Goal: Task Accomplishment & Management: Manage account settings

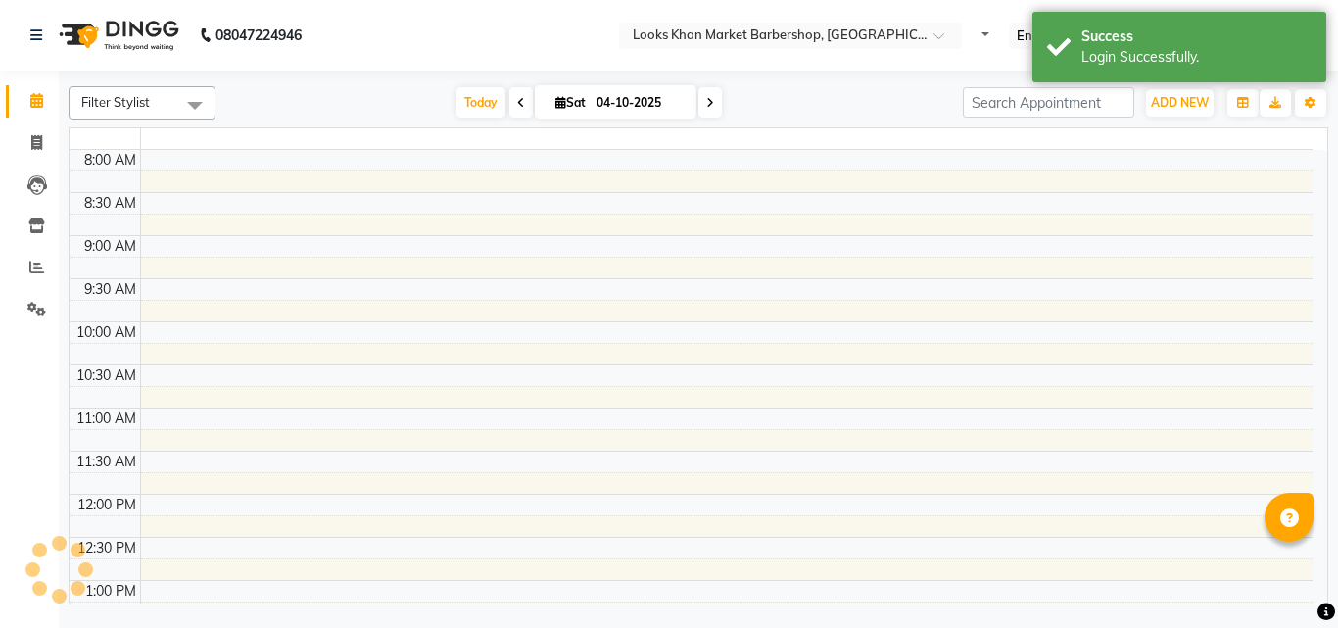
select select "en"
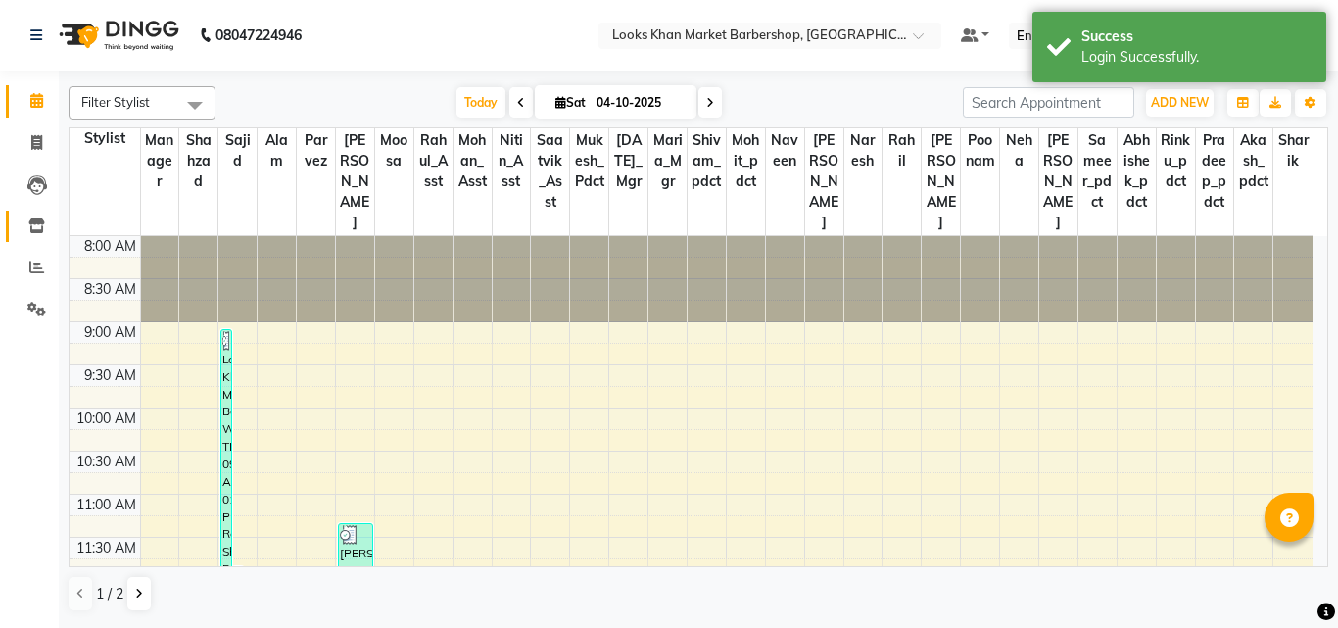
click at [41, 236] on link "Inventory" at bounding box center [29, 227] width 47 height 32
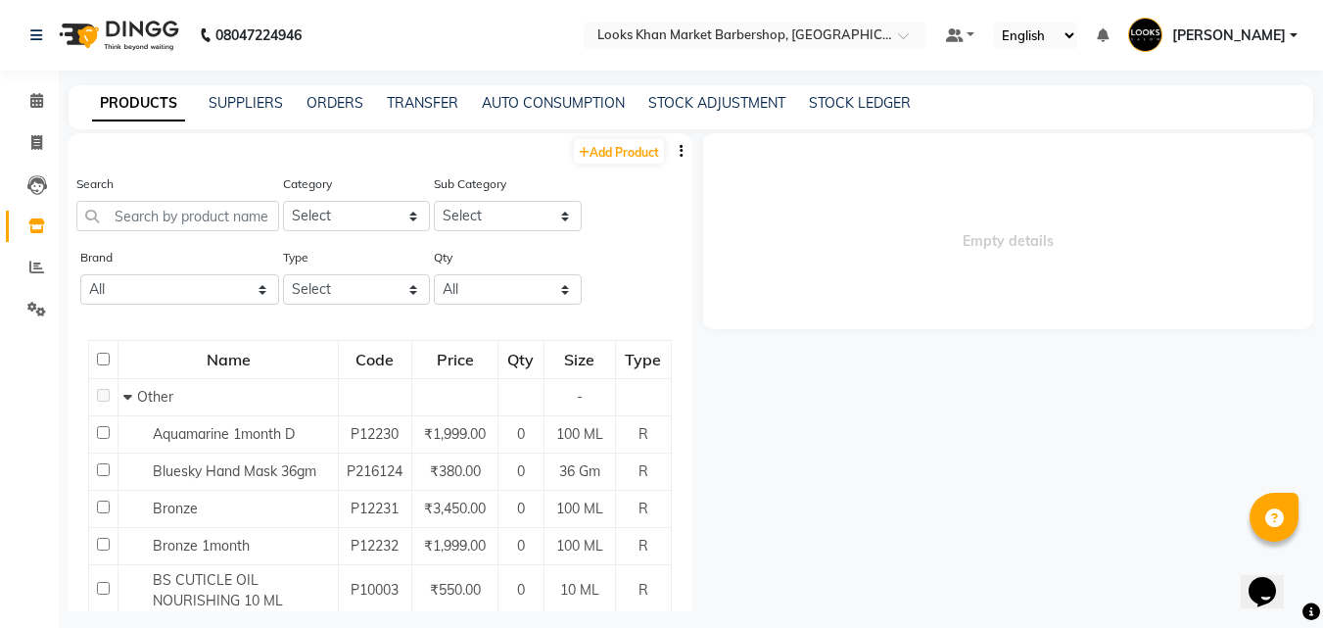
drag, startPoint x: 1304, startPoint y: 388, endPoint x: 1337, endPoint y: 39, distance: 350.3
click at [566, 617] on main "PRODUCTS SUPPLIERS ORDERS TRANSFER AUTO CONSUMPTION STOCK ADJUSTMENT STOCK LEDG…" at bounding box center [691, 362] width 1265 height 555
click at [974, 443] on div "Empty details" at bounding box center [1003, 372] width 623 height 478
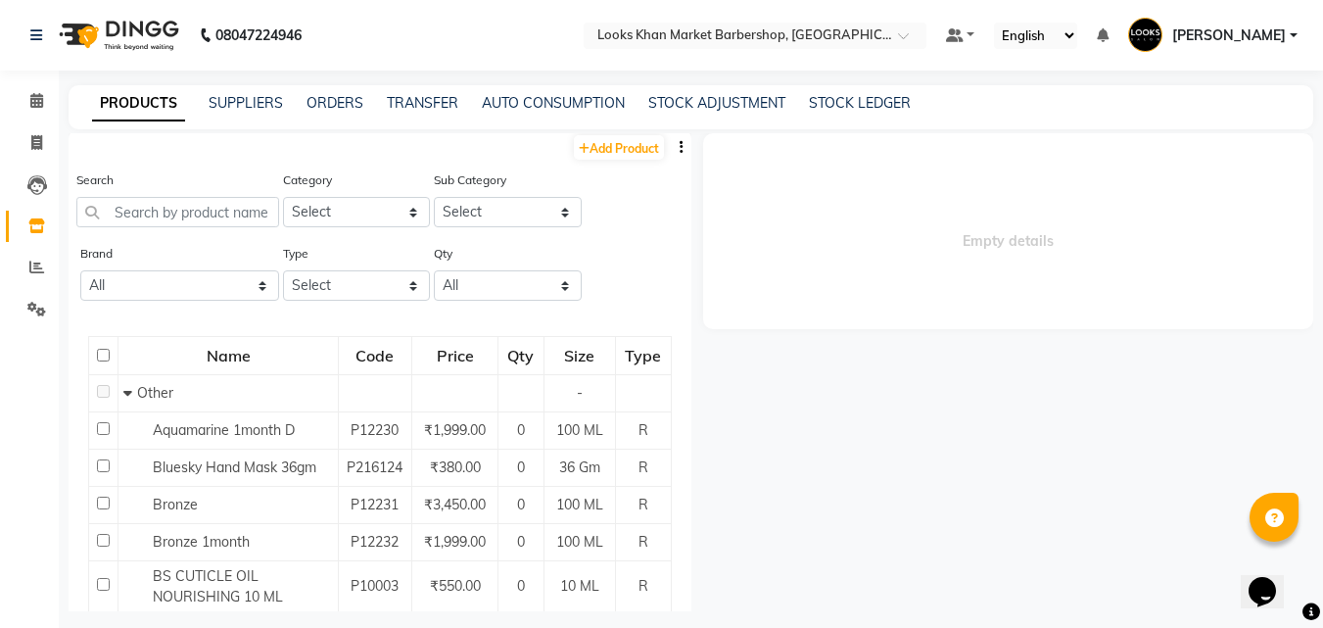
click at [980, 431] on div "Empty details" at bounding box center [1003, 372] width 623 height 478
drag, startPoint x: 980, startPoint y: 431, endPoint x: 767, endPoint y: 532, distance: 235.3
click at [767, 532] on div "Empty details" at bounding box center [1003, 372] width 623 height 478
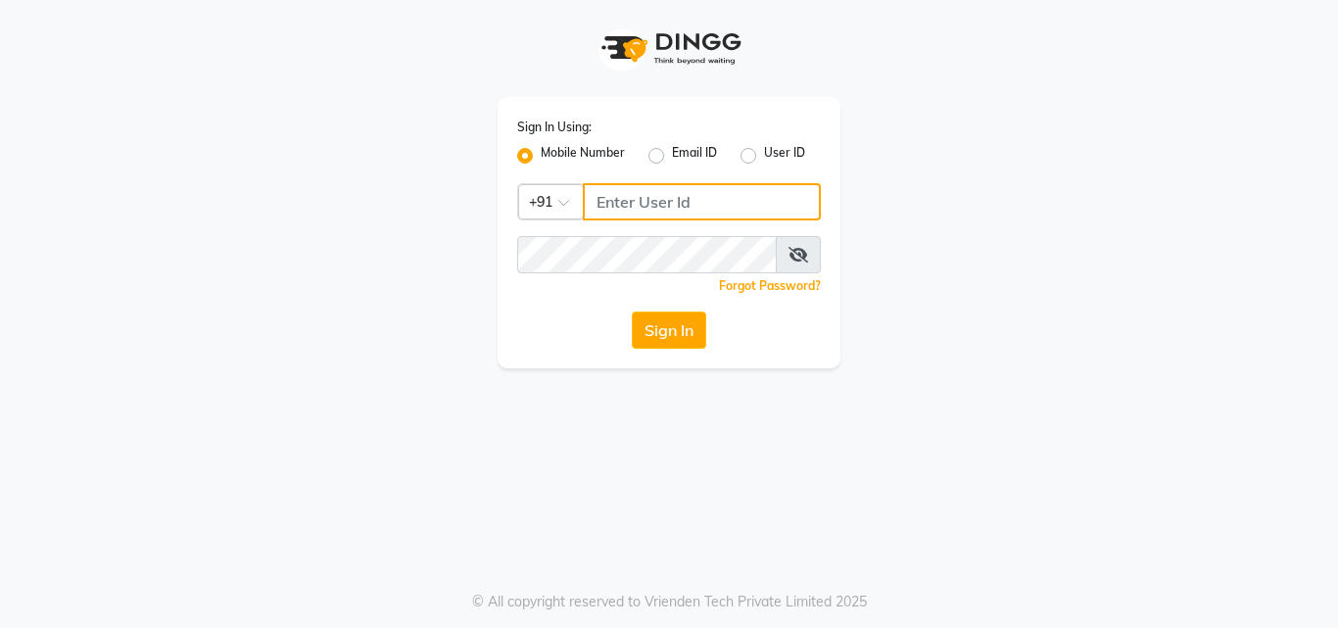
click at [693, 205] on input "Username" at bounding box center [702, 201] width 238 height 37
type input "9871898502"
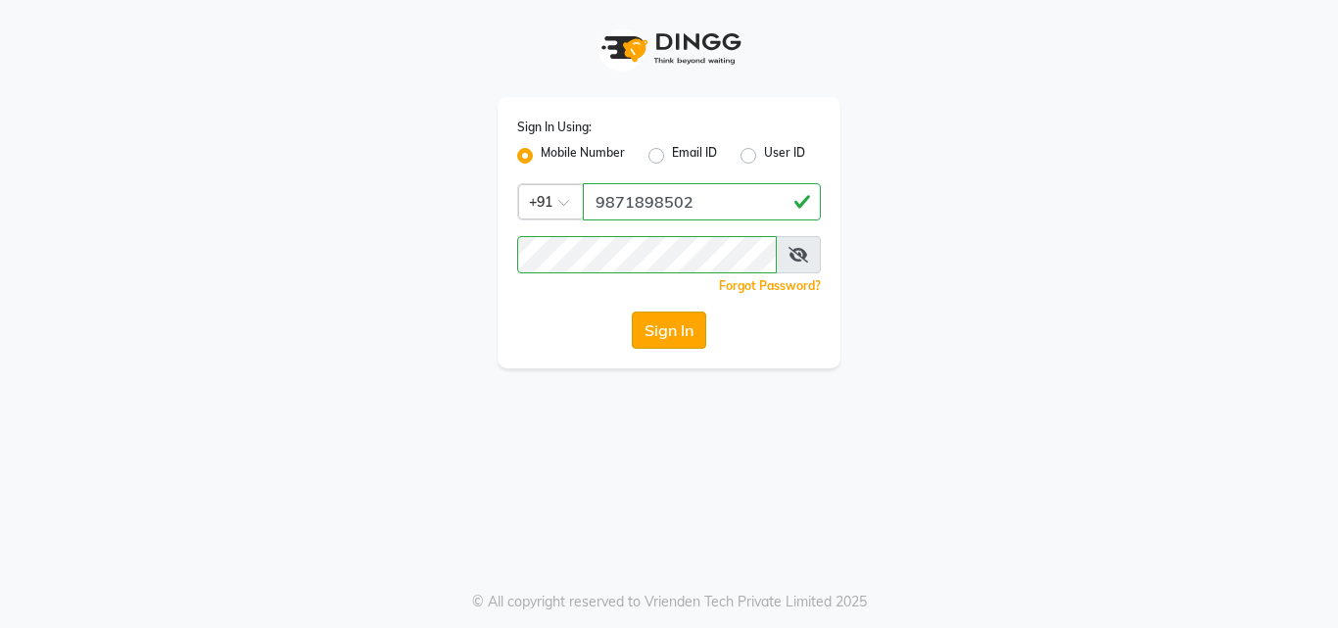
click at [692, 315] on button "Sign In" at bounding box center [669, 329] width 74 height 37
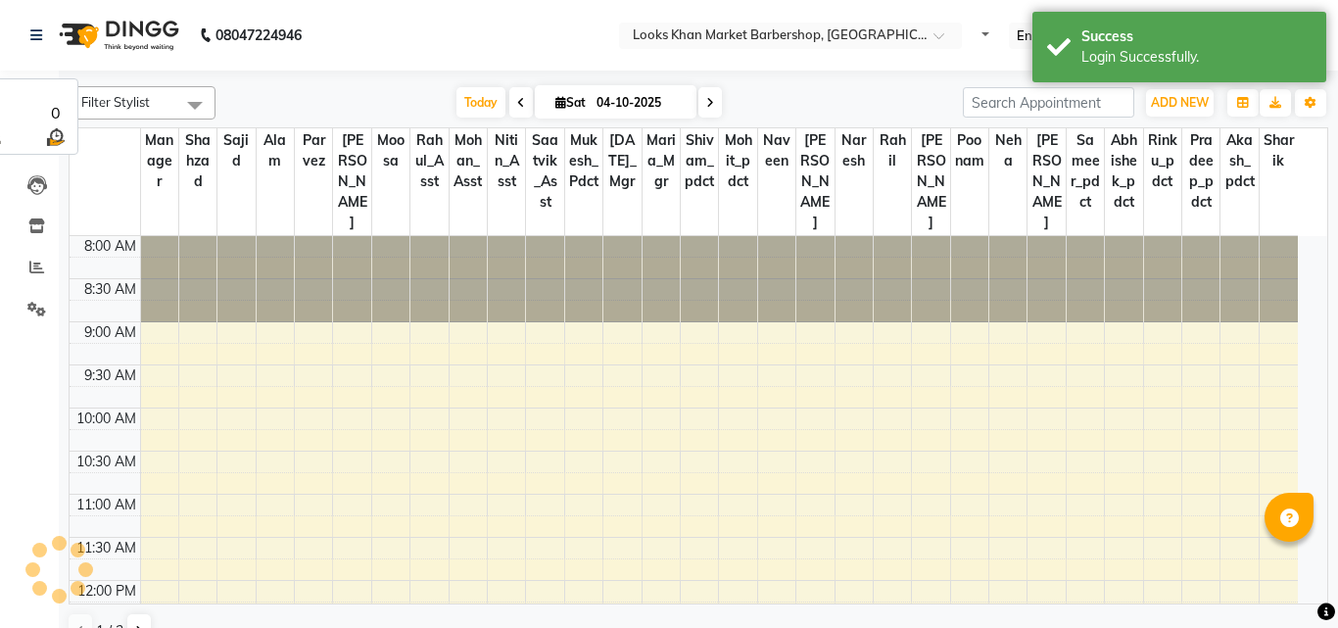
select select "en"
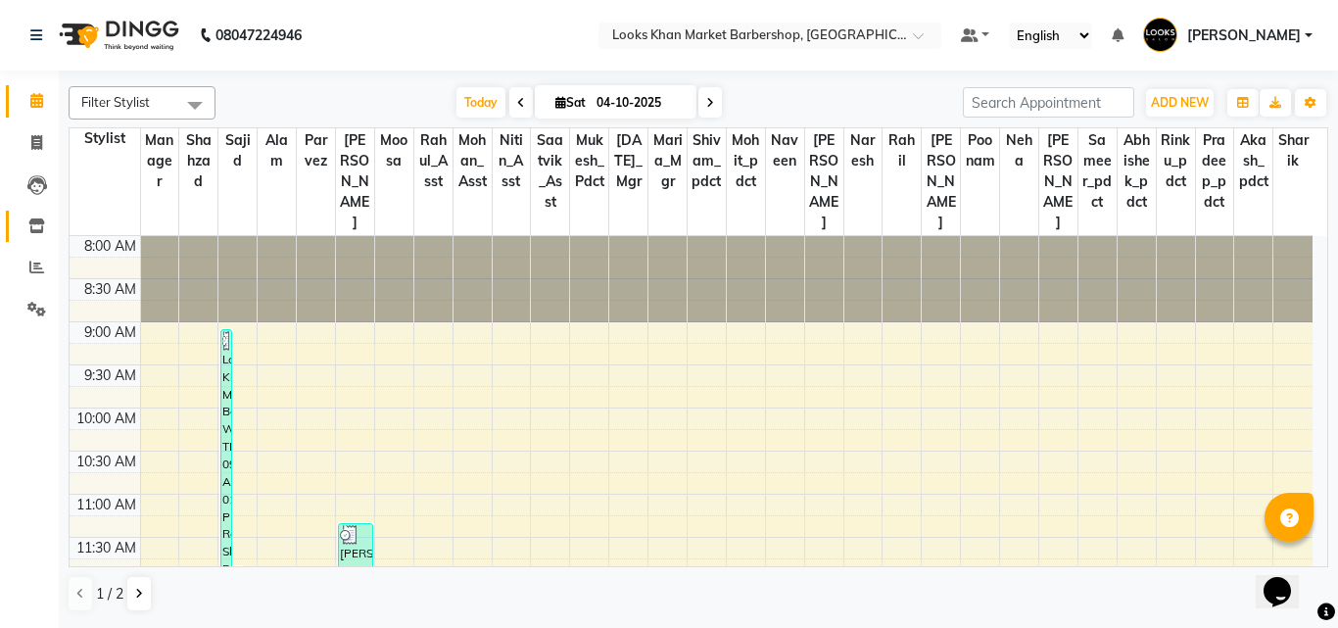
click at [38, 231] on icon at bounding box center [36, 225] width 17 height 15
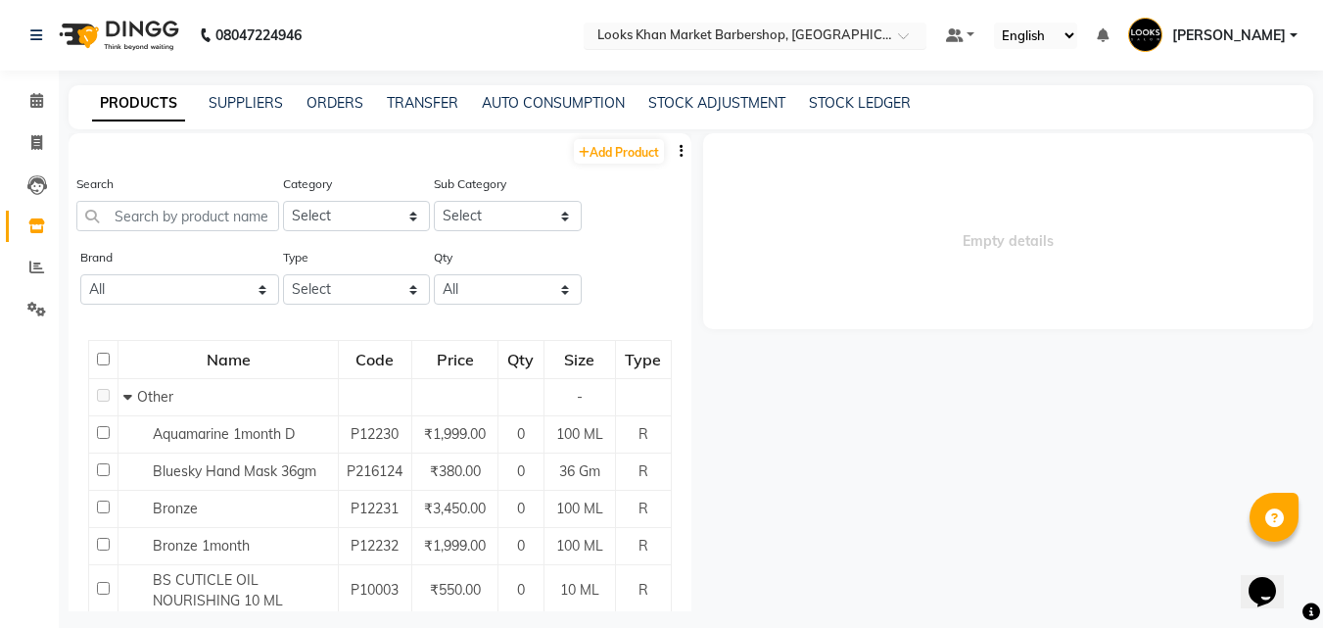
click at [898, 37] on span at bounding box center [910, 41] width 24 height 20
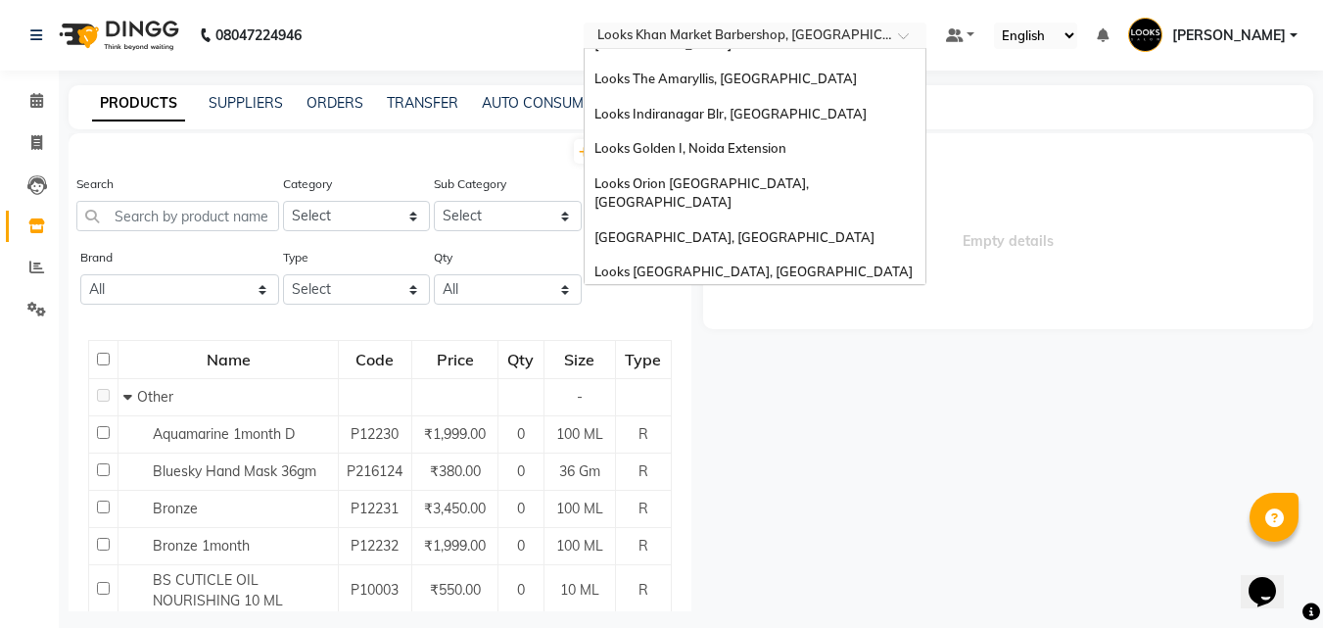
scroll to position [271, 0]
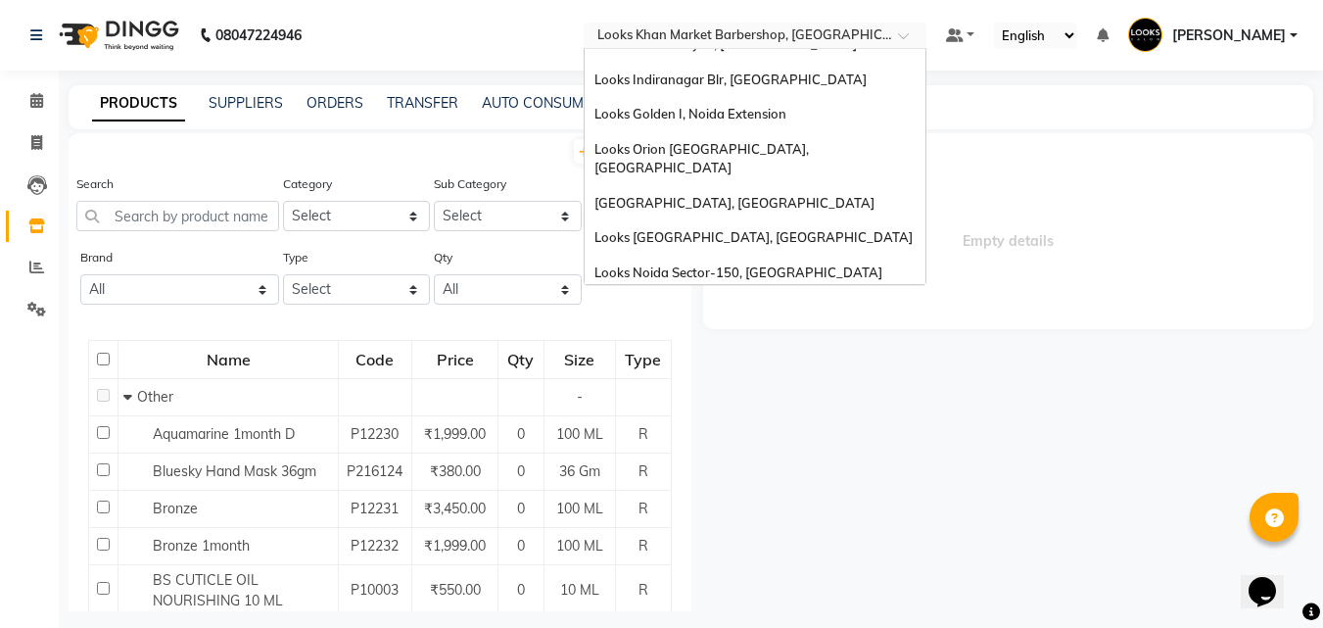
click at [710, 353] on span "Looks Head Office, [GEOGRAPHIC_DATA], [GEOGRAPHIC_DATA]" at bounding box center [724, 370] width 258 height 35
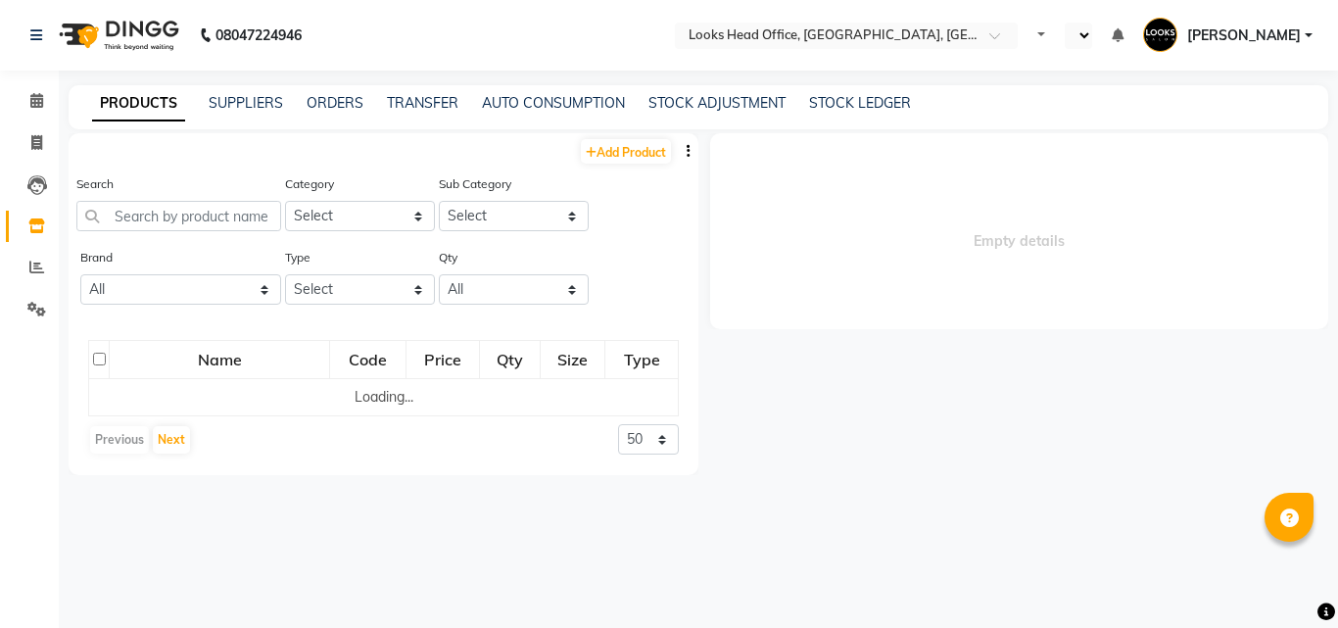
select select
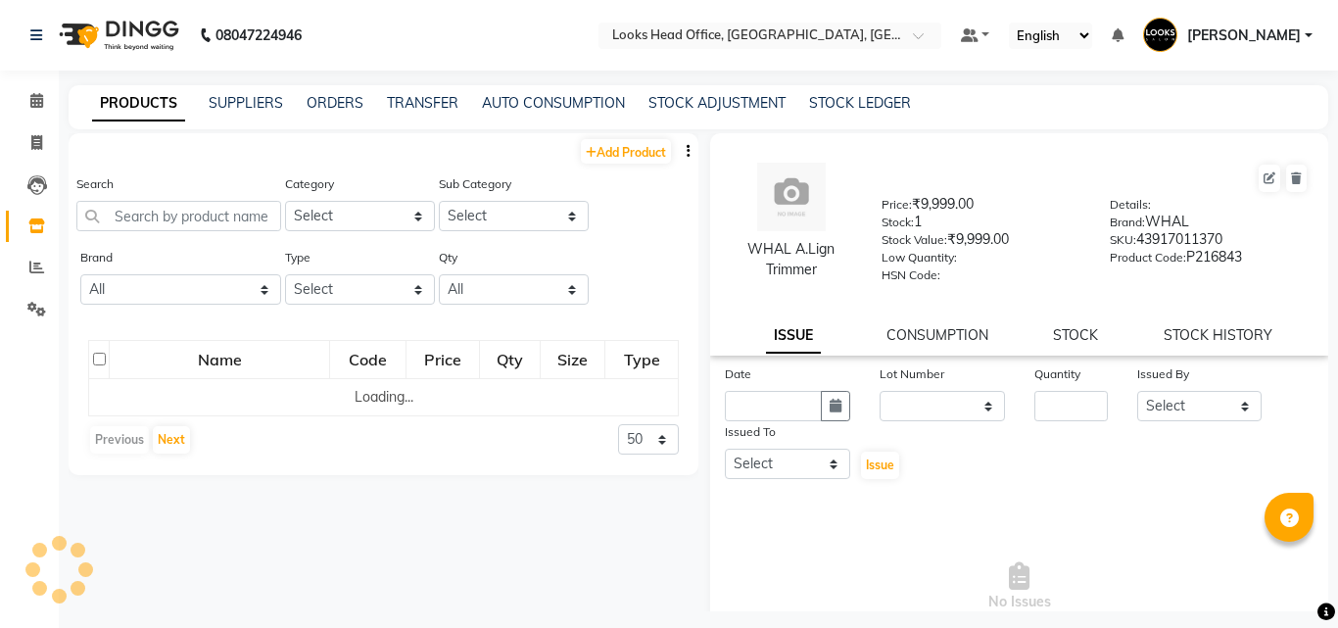
select select "en"
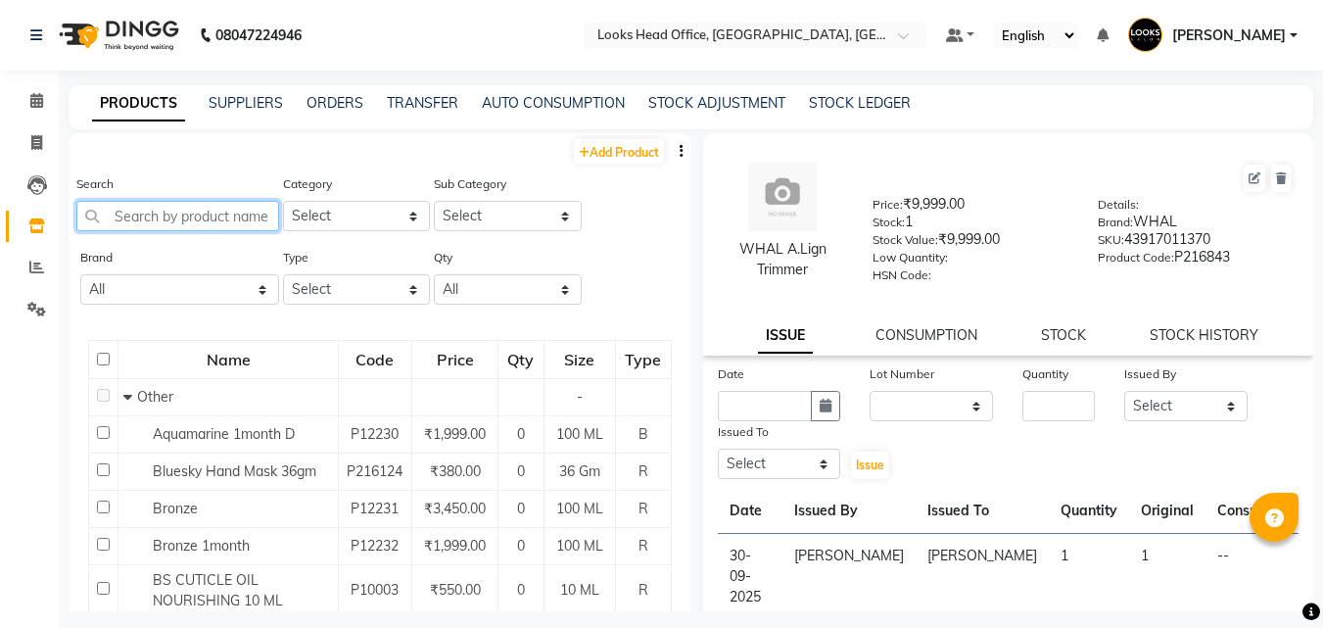
click at [175, 215] on input "text" at bounding box center [177, 216] width 203 height 30
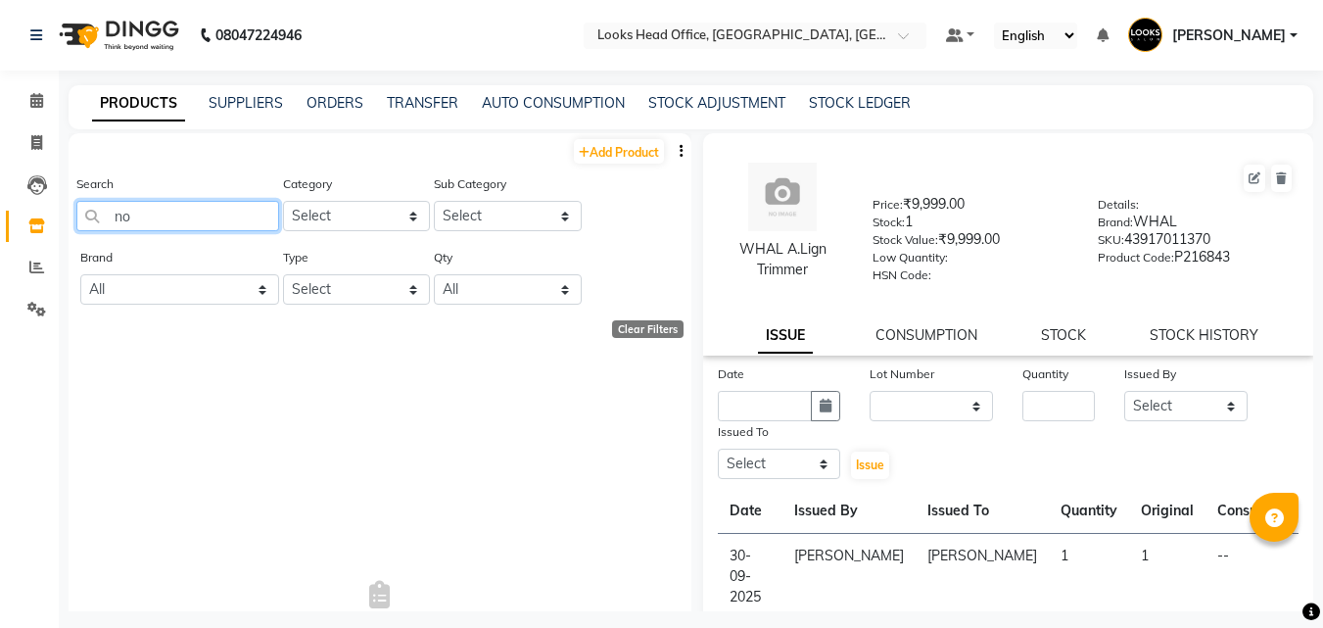
type input "n"
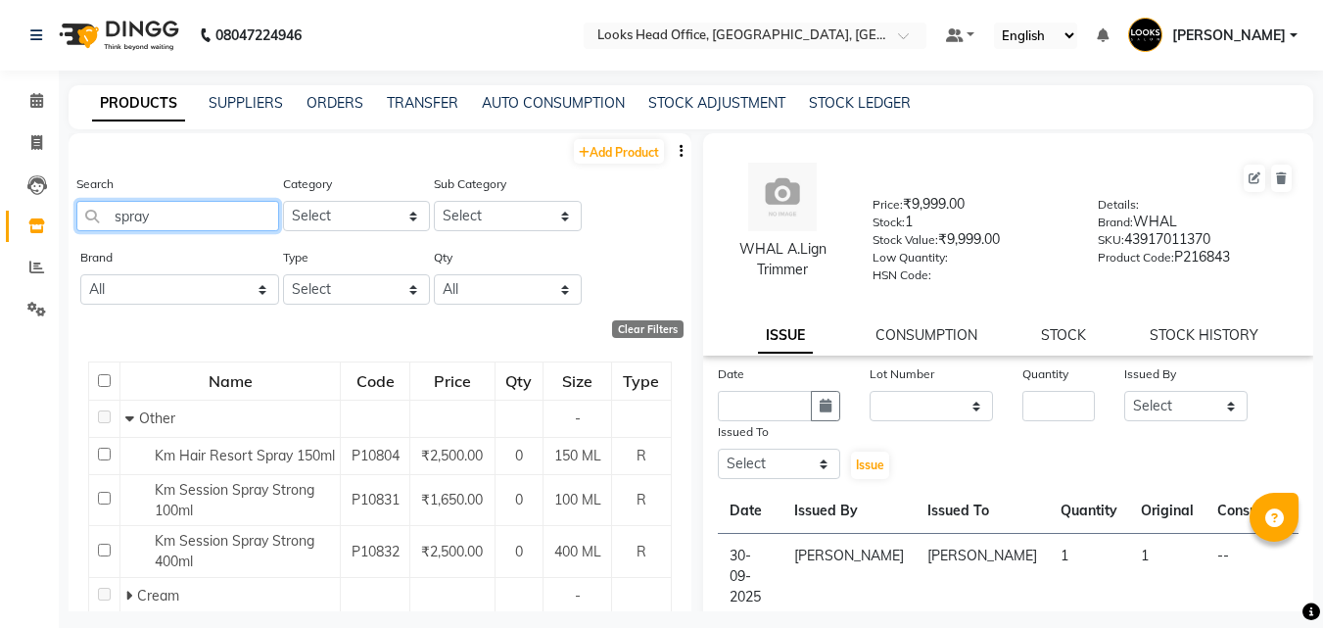
click at [187, 219] on input "spray" at bounding box center [177, 216] width 203 height 30
type input "s"
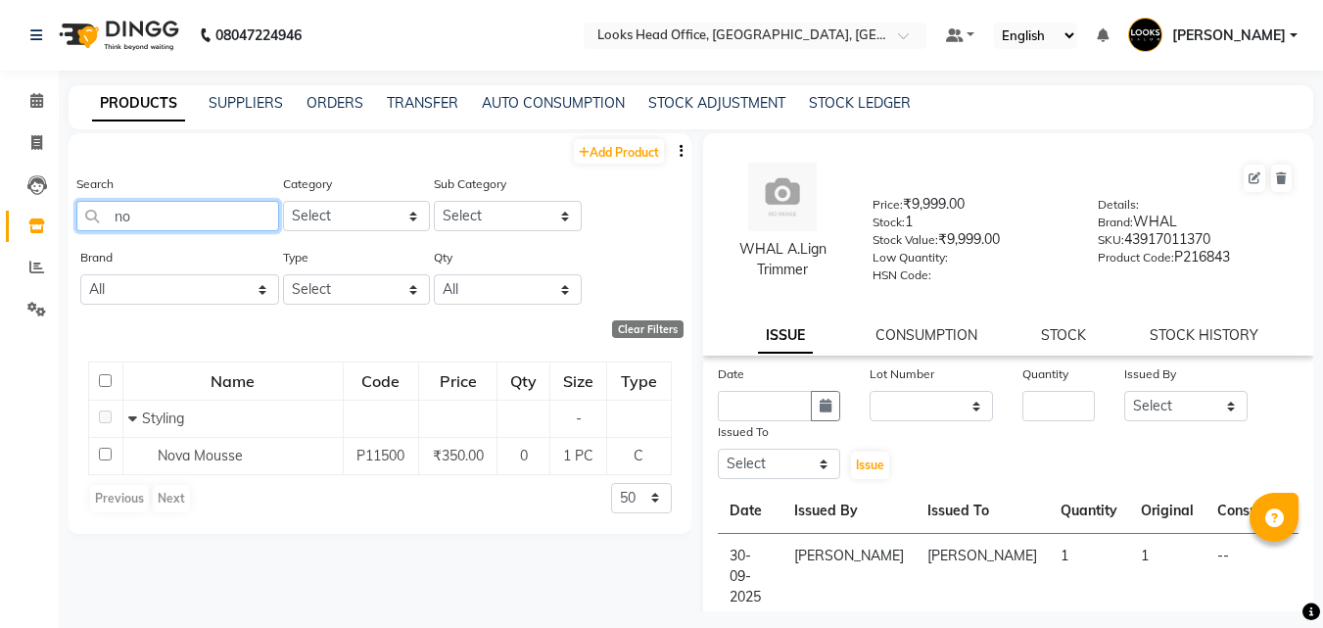
type input "n"
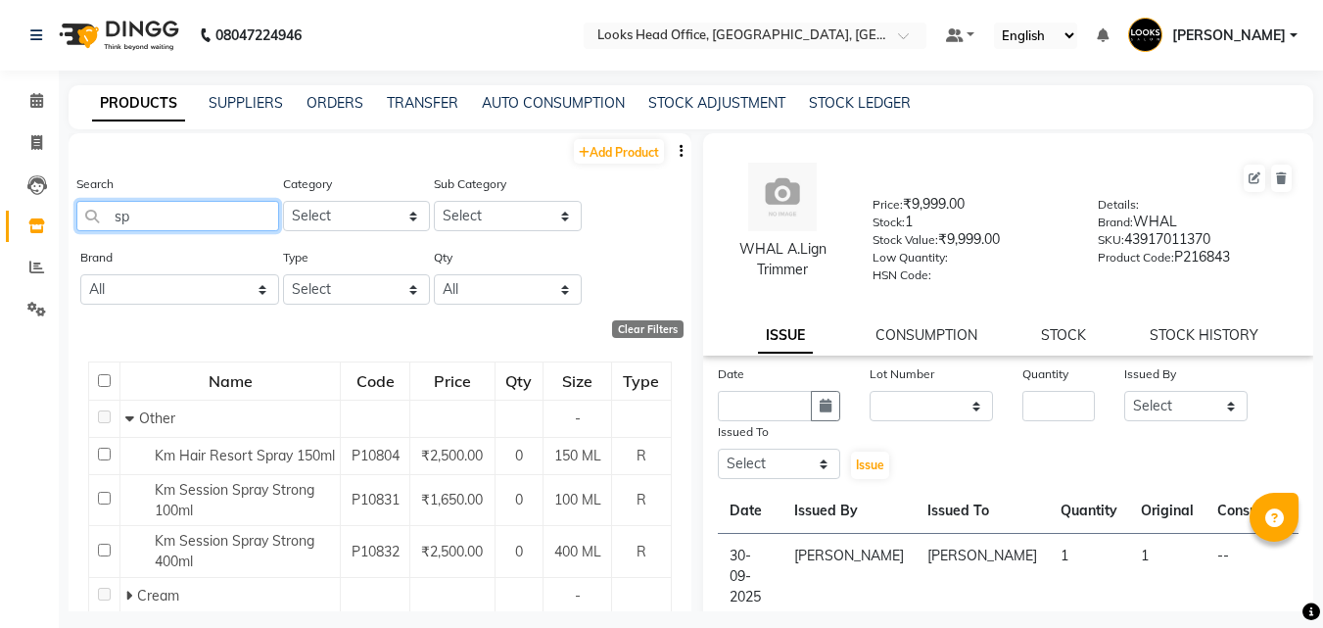
type input "s"
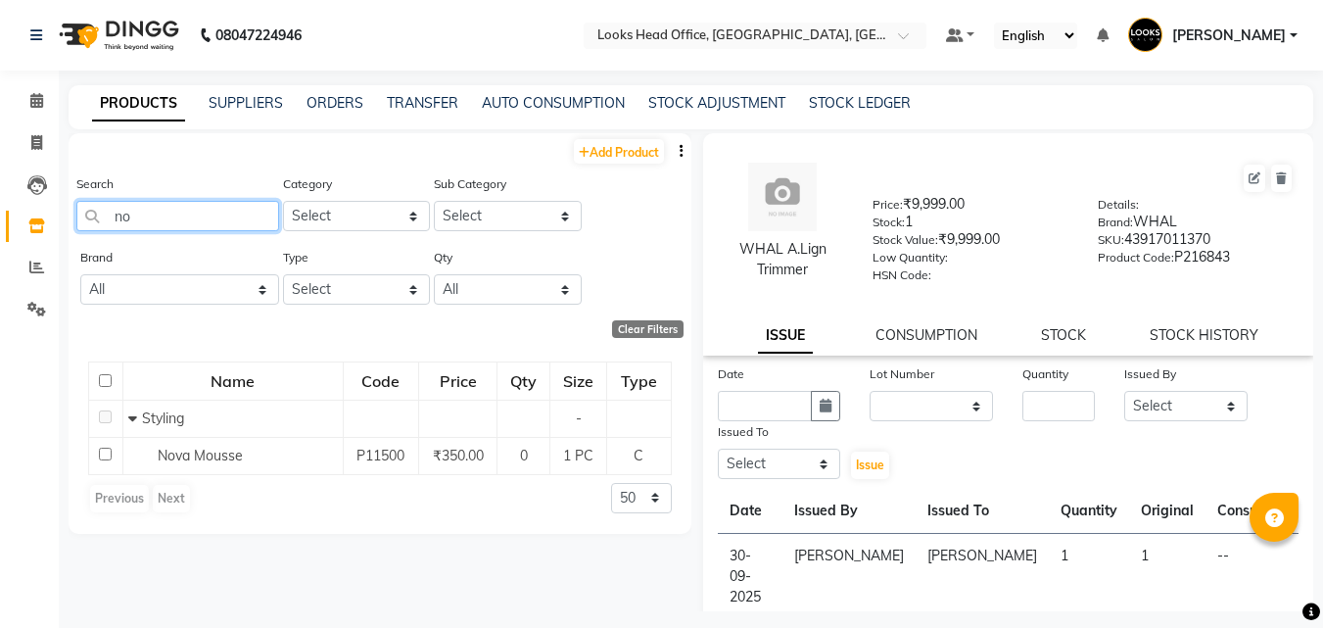
type input "n"
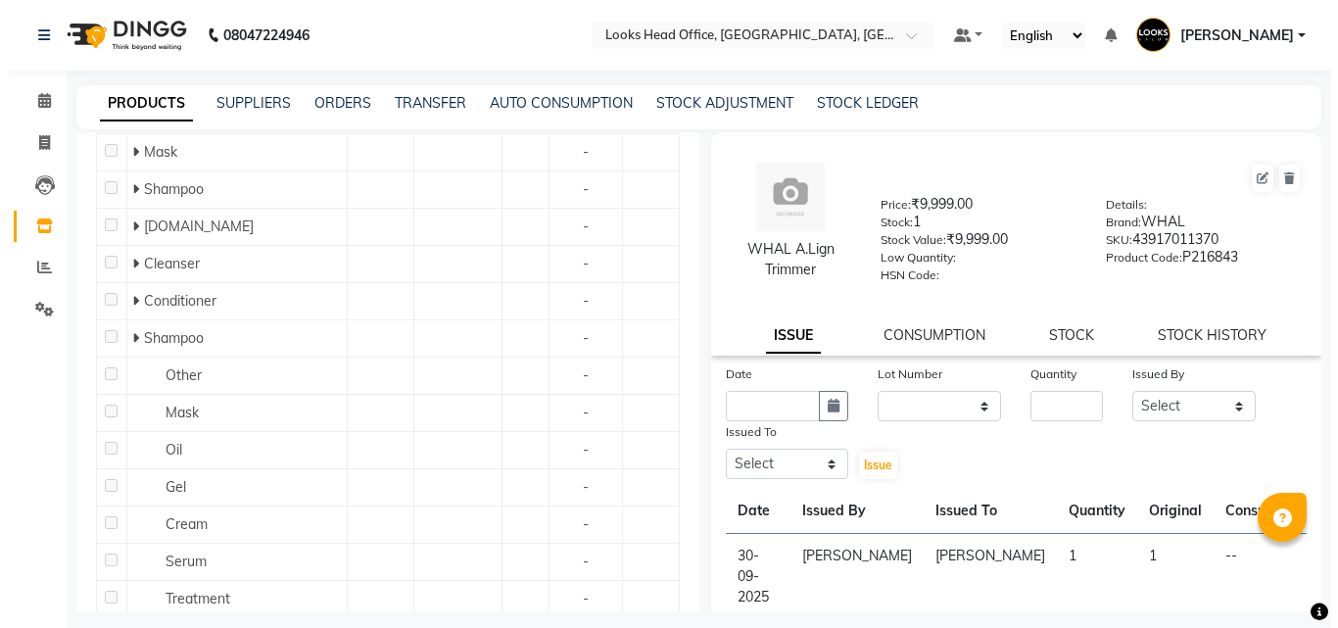
scroll to position [686, 0]
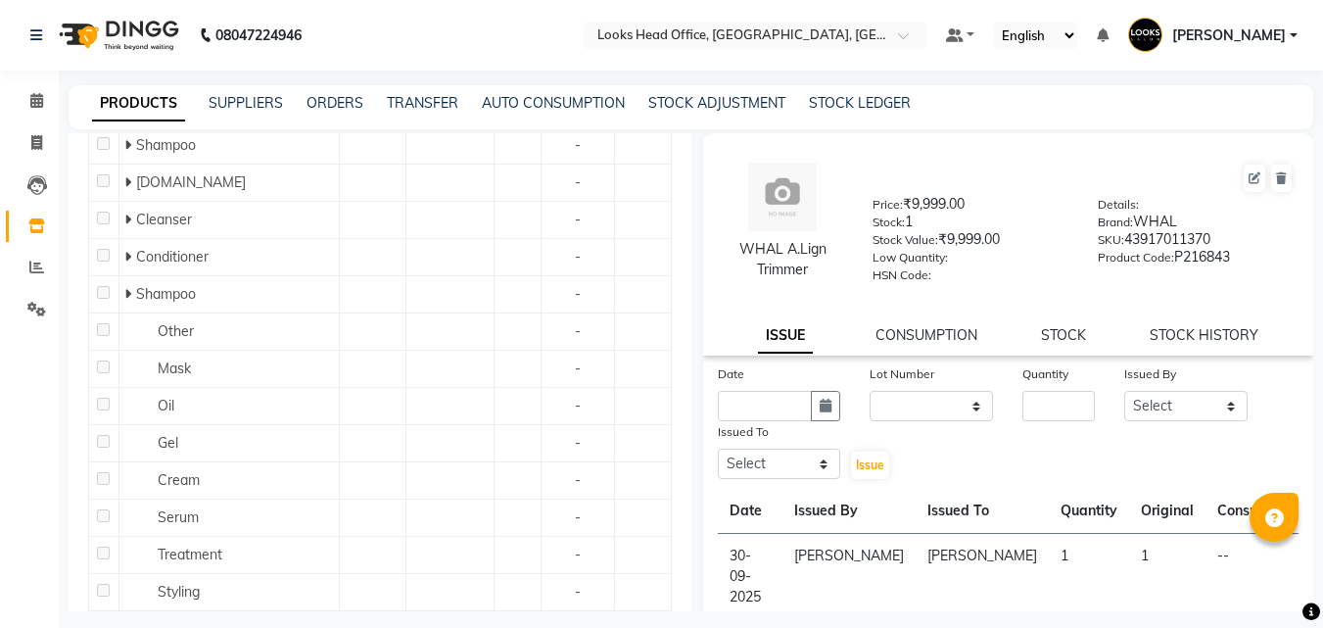
type input "hair"
click at [347, 46] on nav "[PHONE_NUMBER] Need Help? Call us on 08047224946 Select Location × Looks Head O…" at bounding box center [661, 35] width 1323 height 71
